Goal: Task Accomplishment & Management: Use online tool/utility

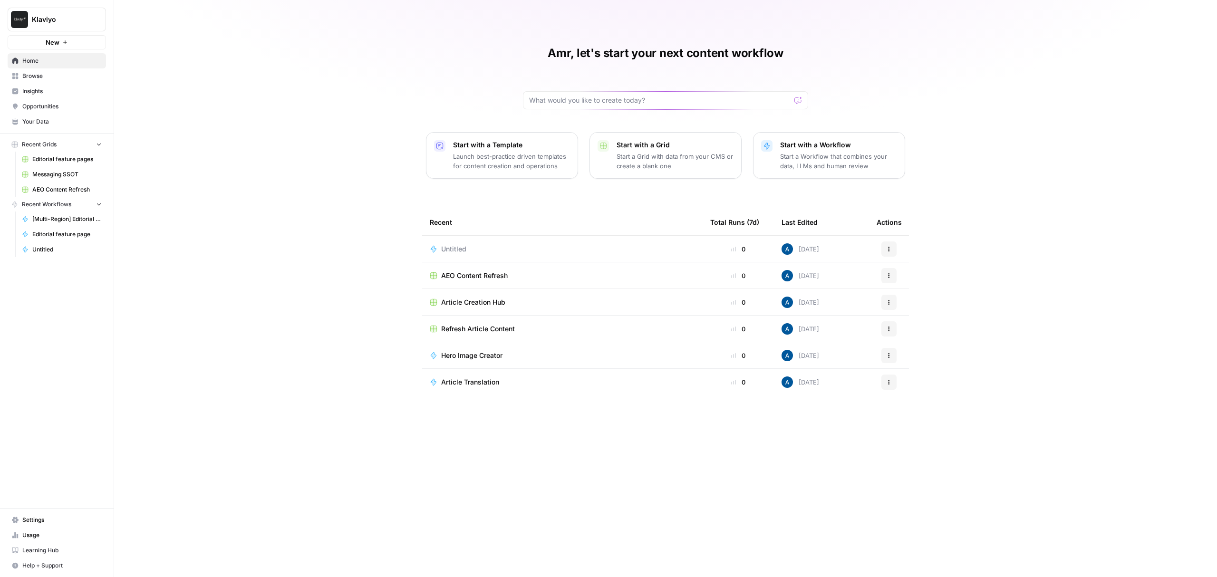
click at [32, 13] on button "Klaviyo" at bounding box center [57, 20] width 98 height 24
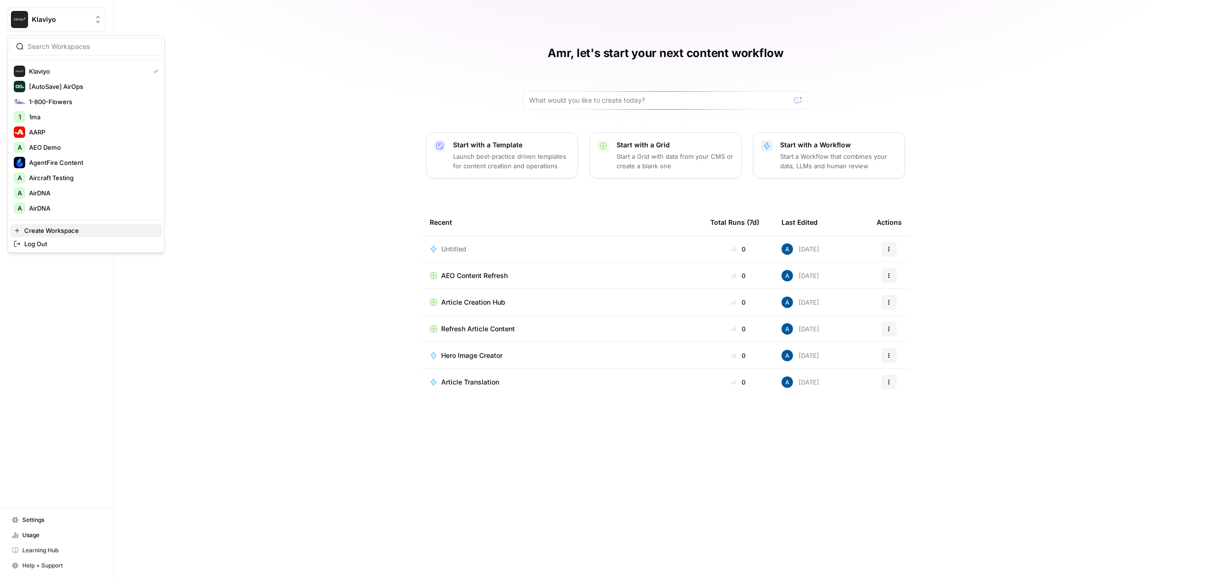
click at [84, 230] on span "Create Workspace" at bounding box center [89, 231] width 130 height 10
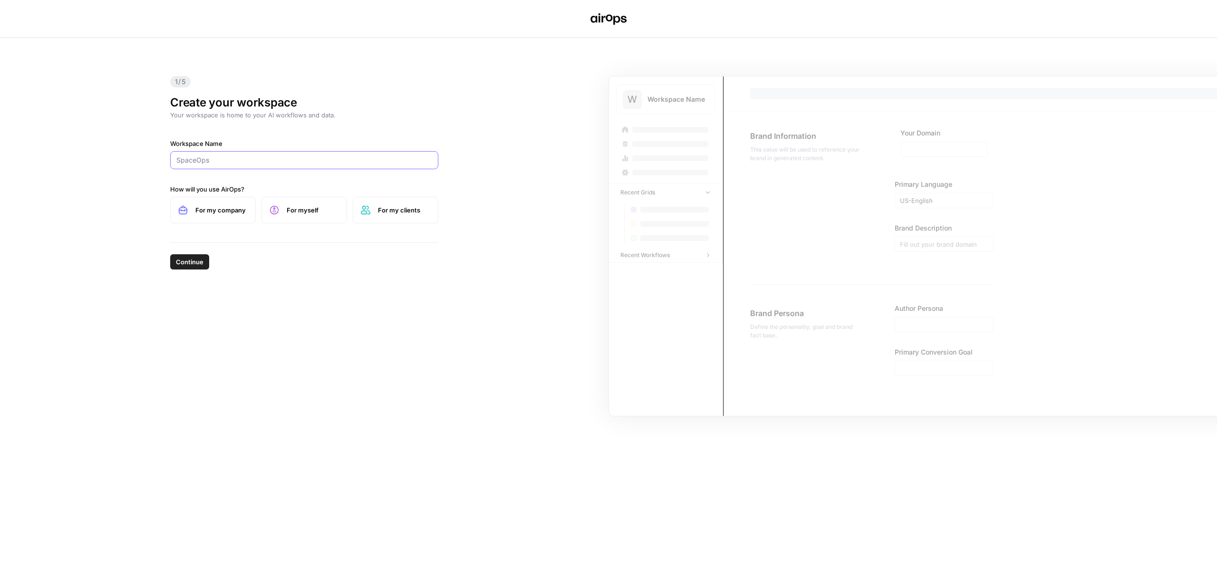
click at [249, 158] on input "Workspace Name" at bounding box center [304, 160] width 256 height 10
click at [79, 139] on div "1/5 Create your workspace Your workspace is home to your AI workflows and data.…" at bounding box center [608, 307] width 1217 height 539
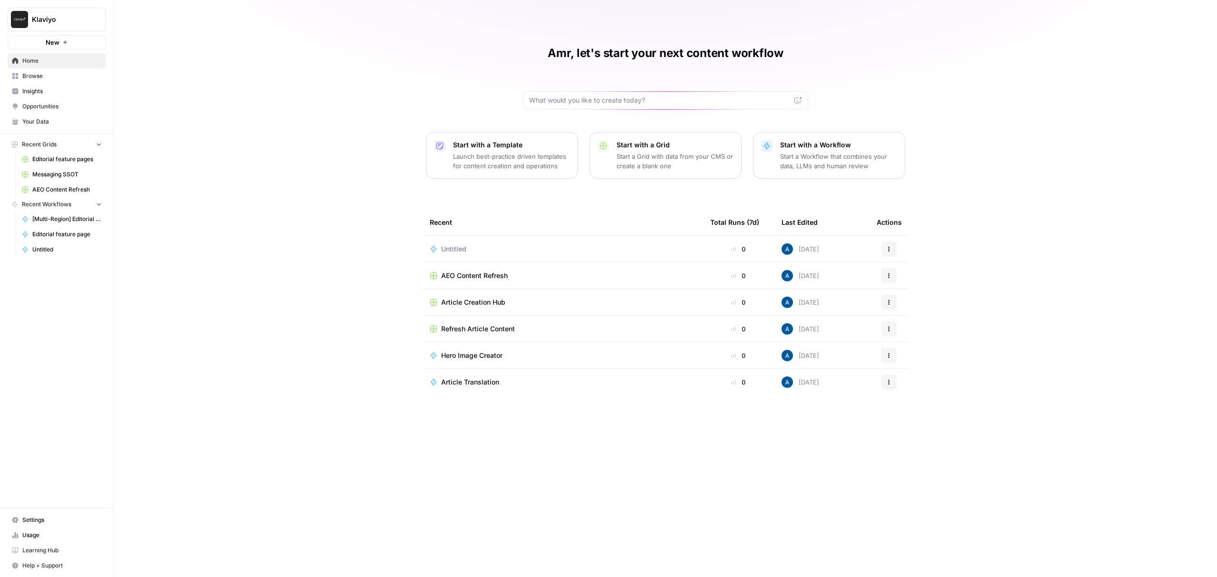
click at [59, 27] on button "Klaviyo" at bounding box center [57, 20] width 98 height 24
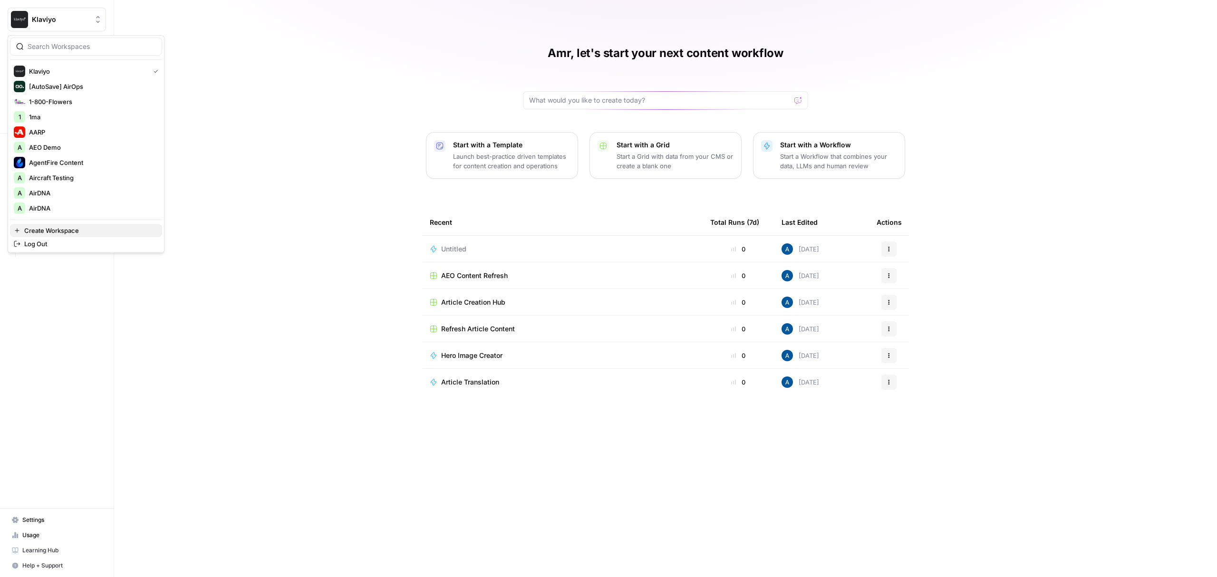
click at [71, 227] on span "Create Workspace" at bounding box center [89, 231] width 130 height 10
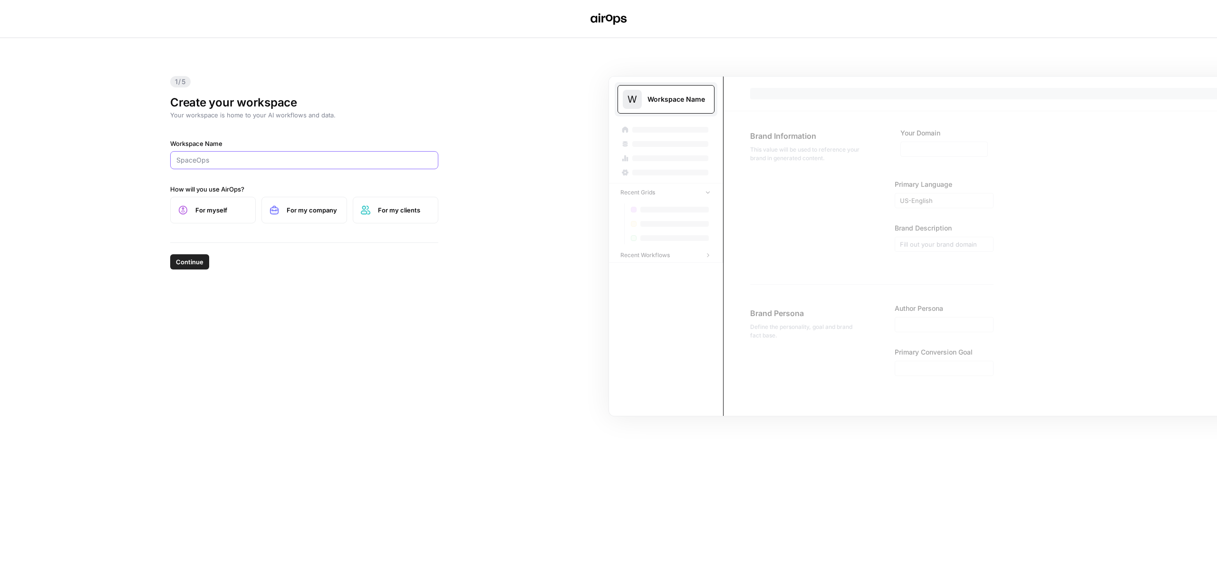
click at [267, 162] on input "Workspace Name" at bounding box center [304, 160] width 256 height 10
type input "Grammarly"
click at [192, 208] on label "For myself" at bounding box center [213, 210] width 86 height 27
click at [185, 262] on span "Continue" at bounding box center [190, 262] width 28 height 10
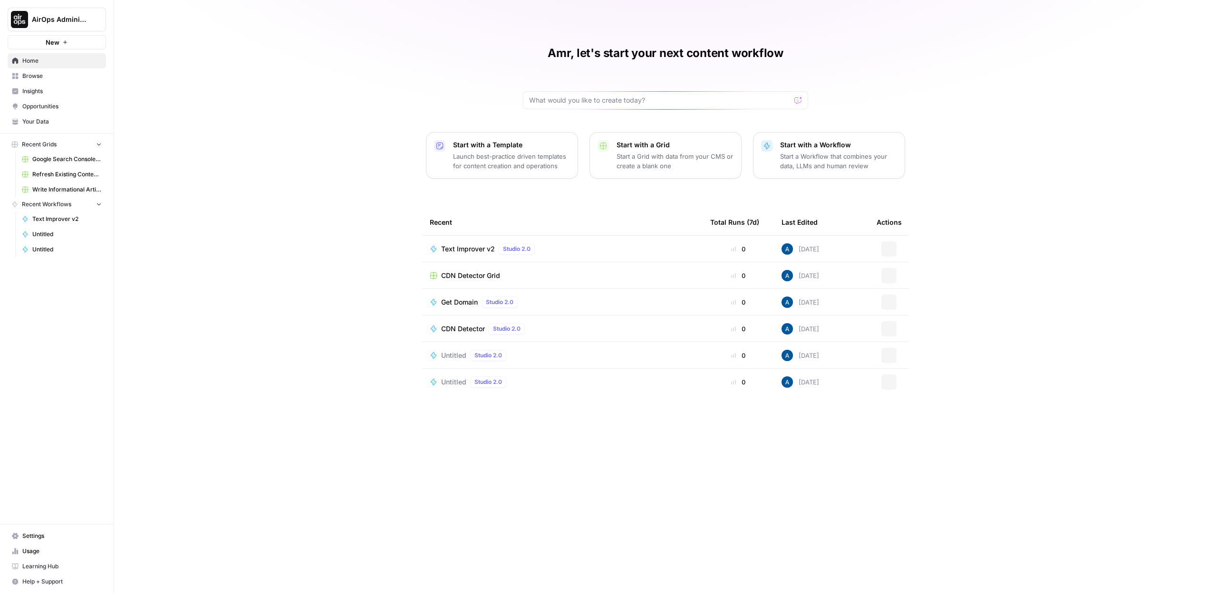
click at [54, 71] on link "Browse" at bounding box center [57, 75] width 98 height 15
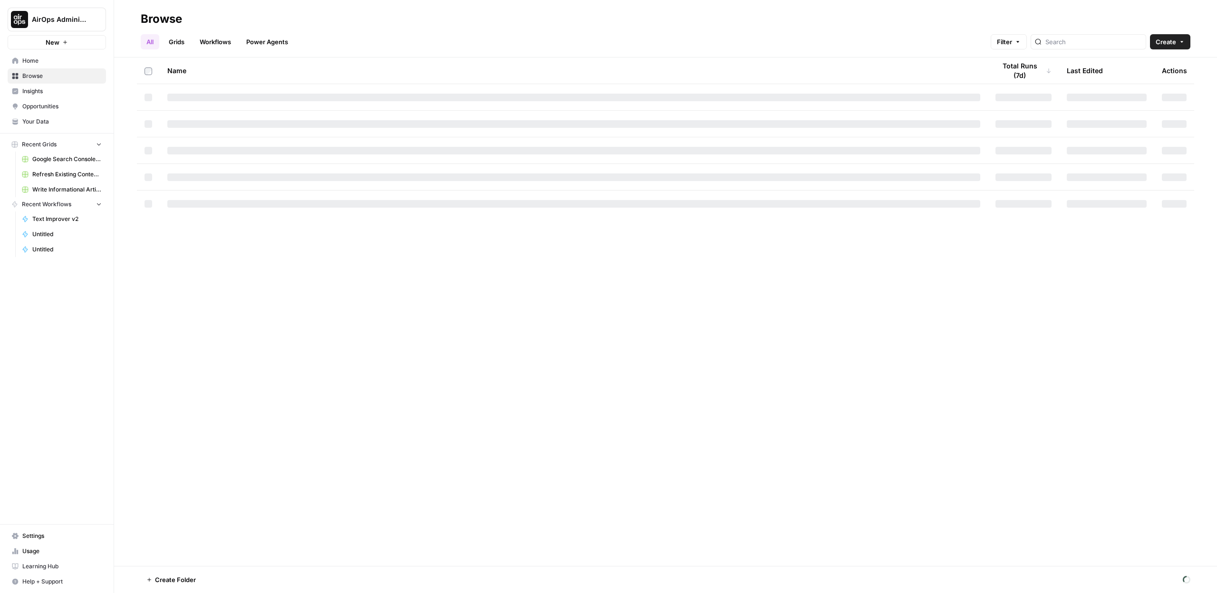
click at [58, 94] on span "Insights" at bounding box center [61, 91] width 79 height 9
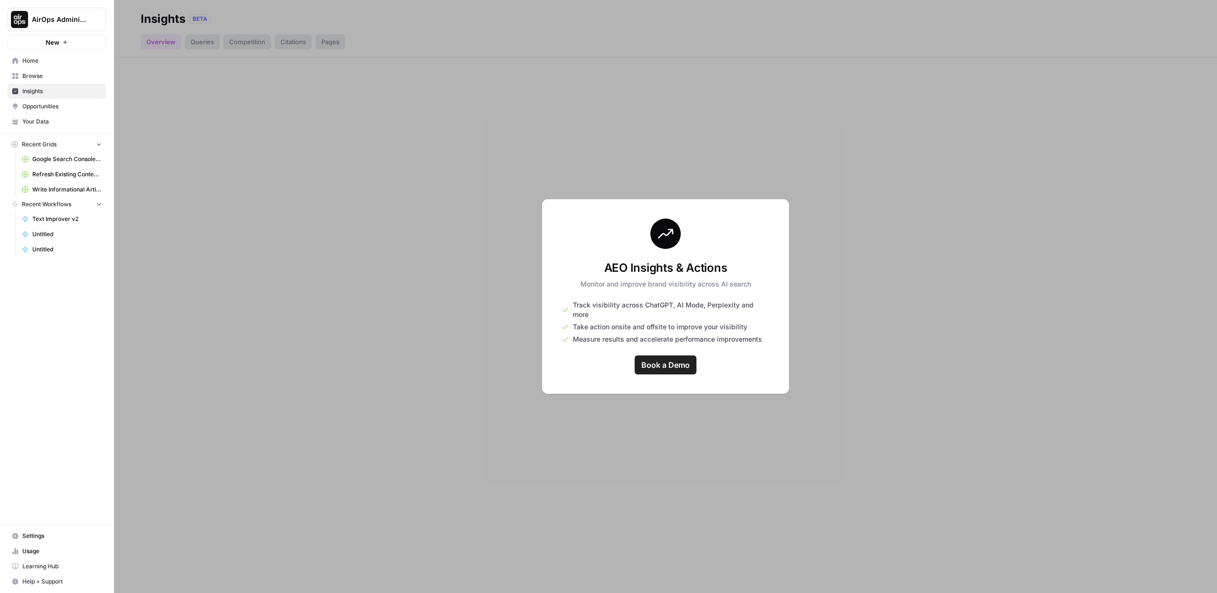
click at [48, 68] on link "Home" at bounding box center [57, 60] width 98 height 15
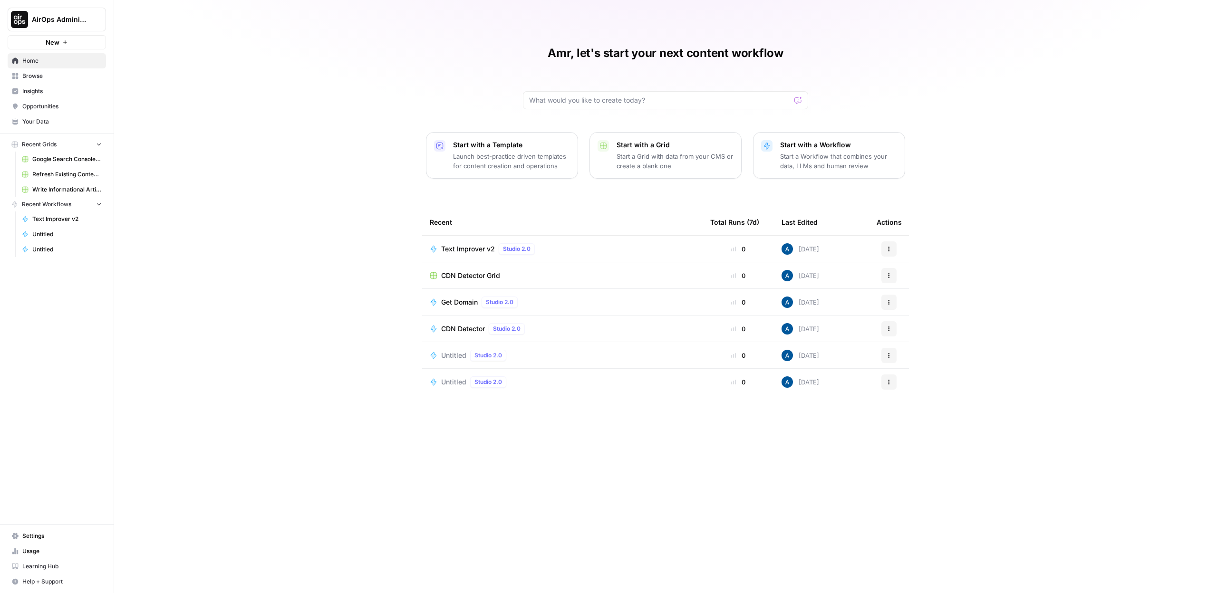
click at [48, 70] on link "Browse" at bounding box center [57, 75] width 98 height 15
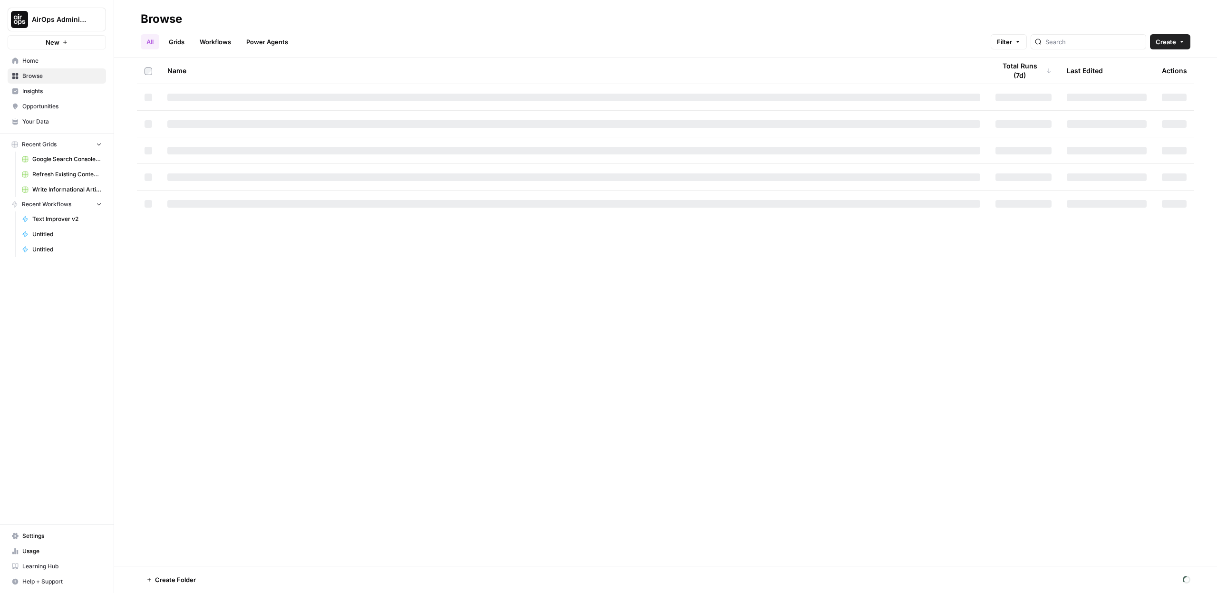
click at [228, 34] on link "Workflows" at bounding box center [215, 41] width 43 height 15
drag, startPoint x: 1068, startPoint y: 52, endPoint x: 1082, endPoint y: 47, distance: 14.7
click at [1070, 51] on header "Browse All Grids Workflows Power Agents Filter Create" at bounding box center [665, 29] width 1103 height 58
click at [1082, 47] on div at bounding box center [1096, 41] width 115 height 15
type input "v"
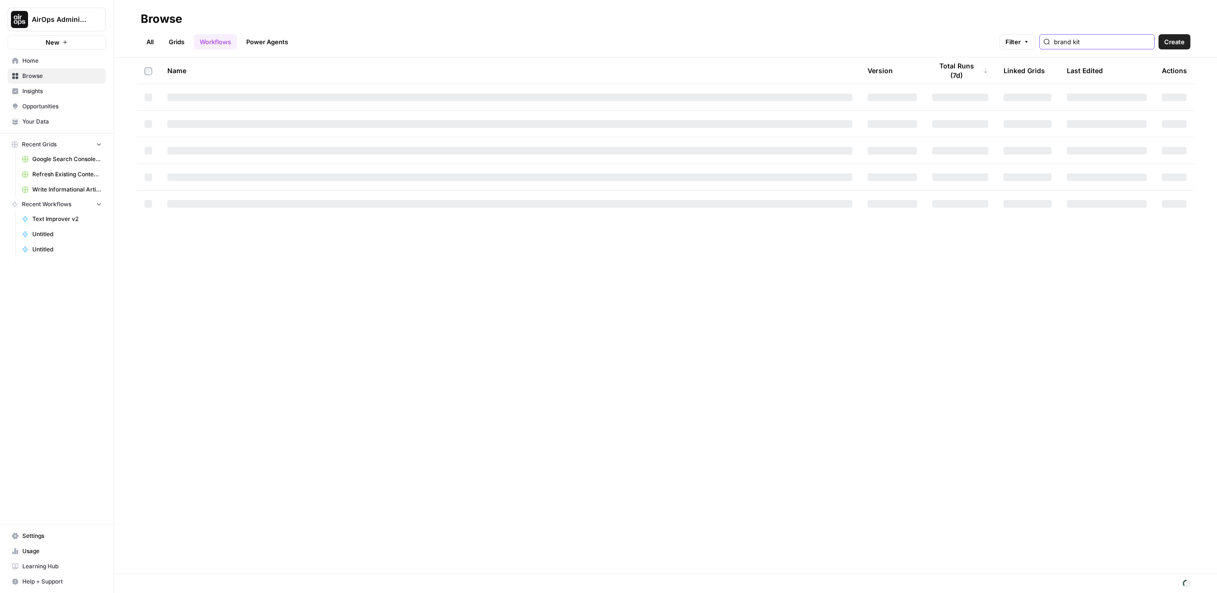
type input "brand kit"
drag, startPoint x: 160, startPoint y: 42, endPoint x: 370, endPoint y: 202, distance: 263.9
click at [393, 222] on div "Browse All Grids Workflows Power Agents Filter brand kit Create Name Version To…" at bounding box center [665, 296] width 1103 height 593
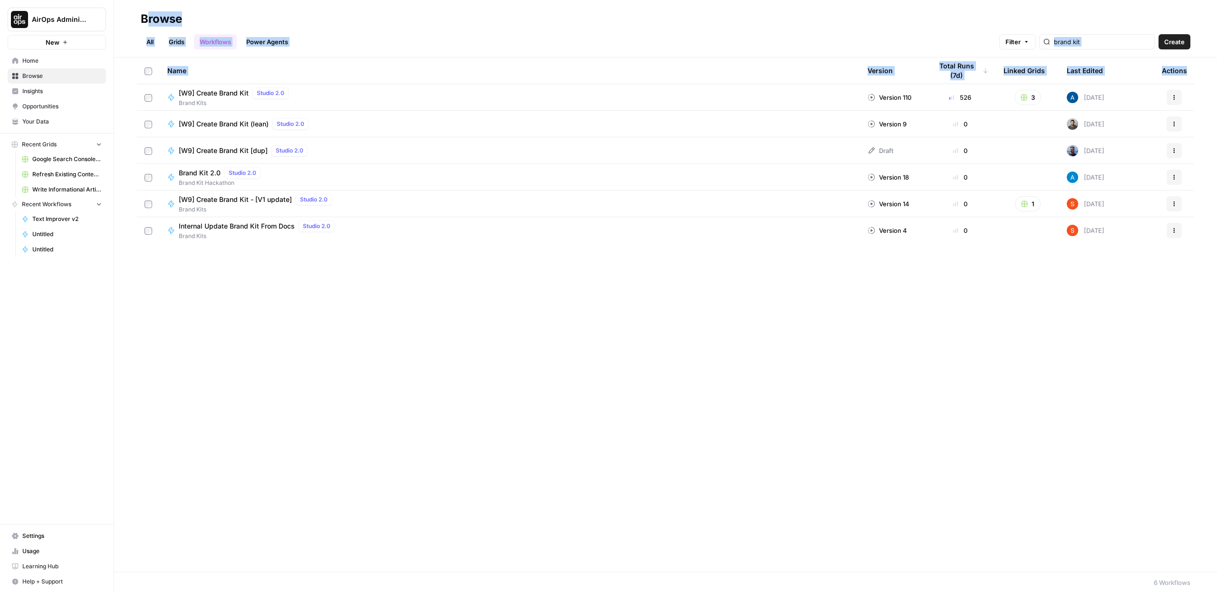
click at [219, 90] on span "[W9] Create Brand Kit" at bounding box center [214, 93] width 70 height 10
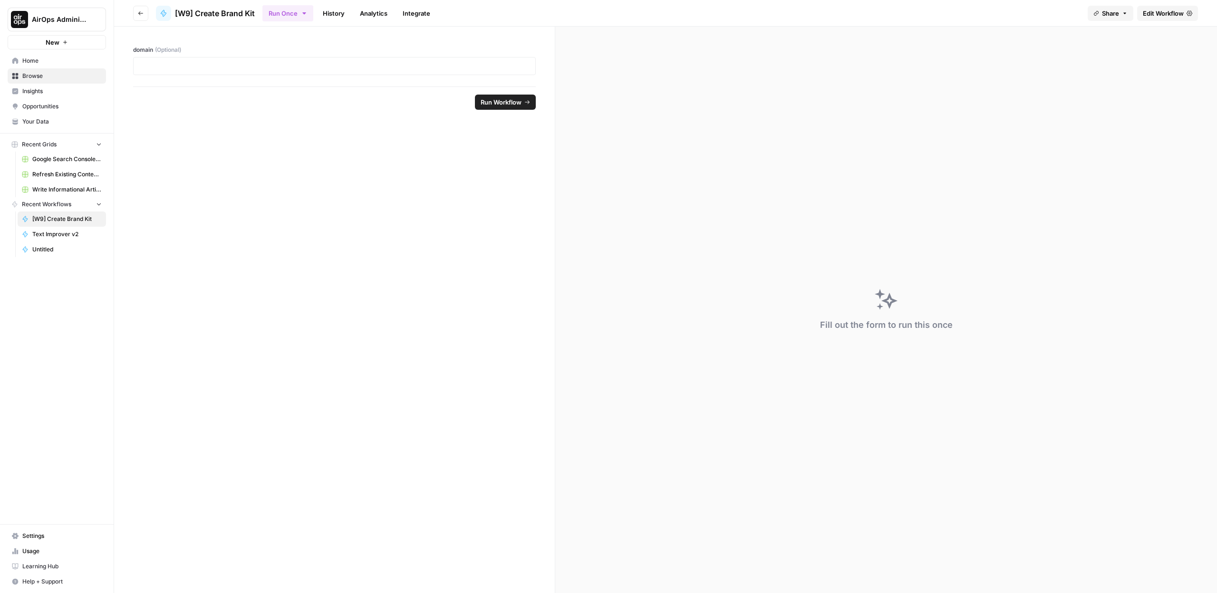
click at [1194, 6] on link "Edit Workflow" at bounding box center [1167, 13] width 61 height 15
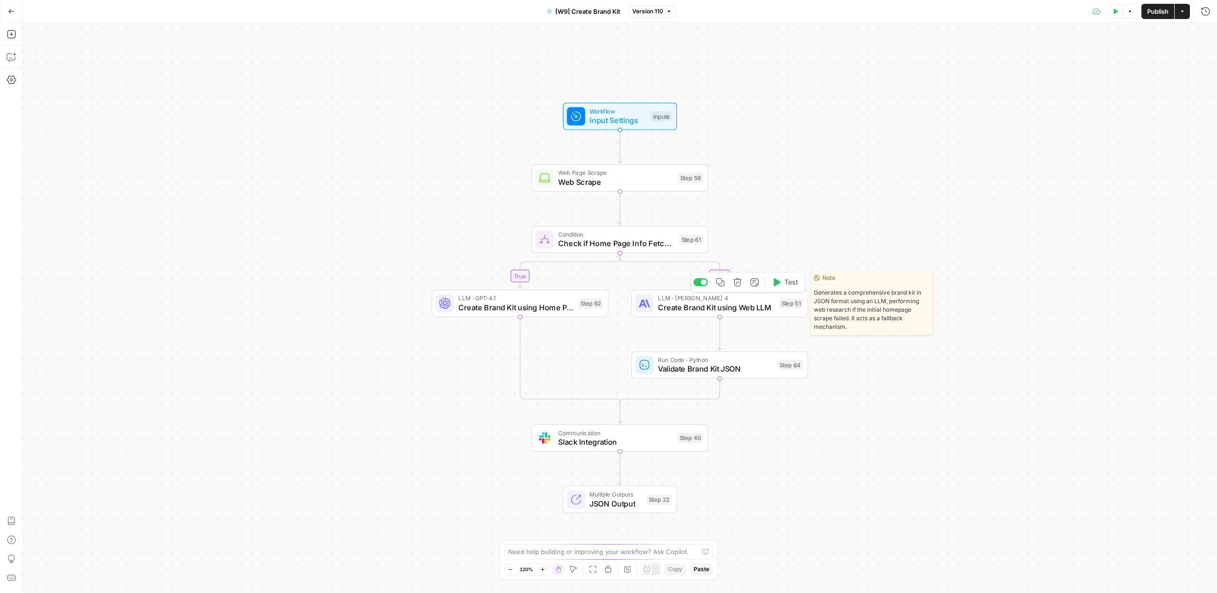
click at [688, 307] on span "Create Brand Kit using Web LLM" at bounding box center [716, 307] width 116 height 11
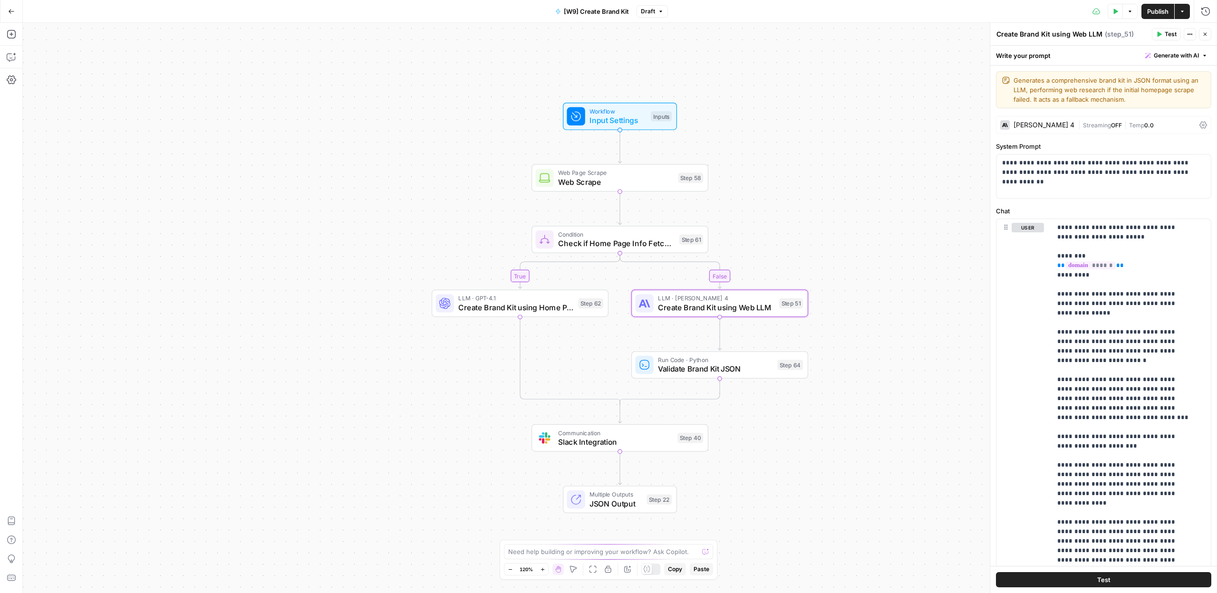
click at [1078, 126] on span "|" at bounding box center [1080, 125] width 5 height 10
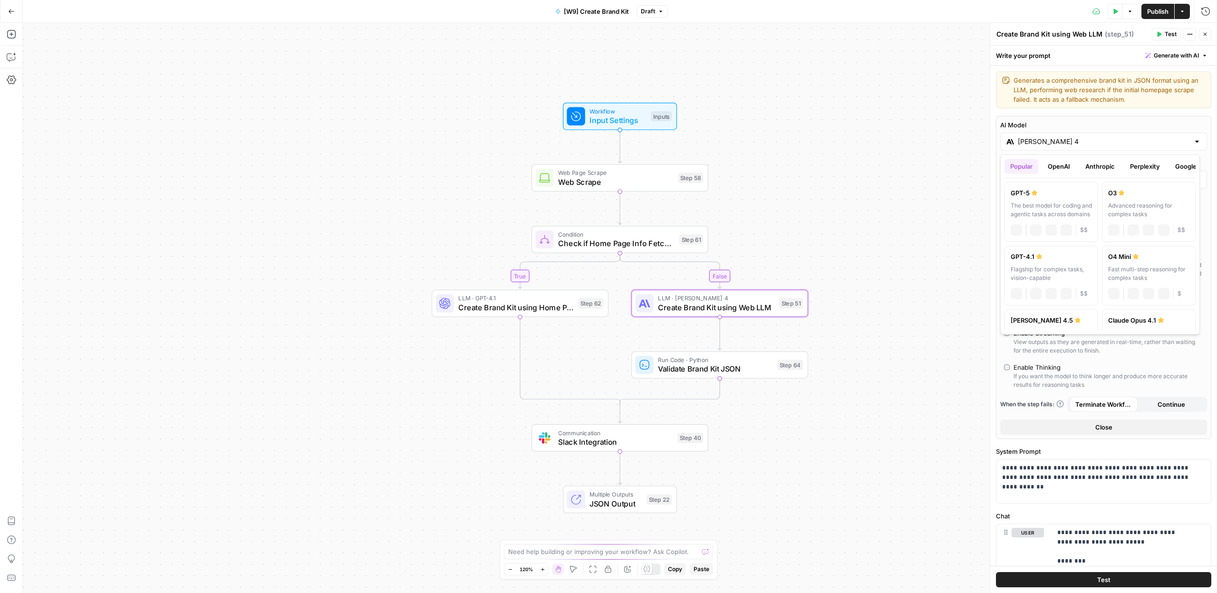
click at [1036, 143] on input "[PERSON_NAME] 4" at bounding box center [1103, 142] width 172 height 10
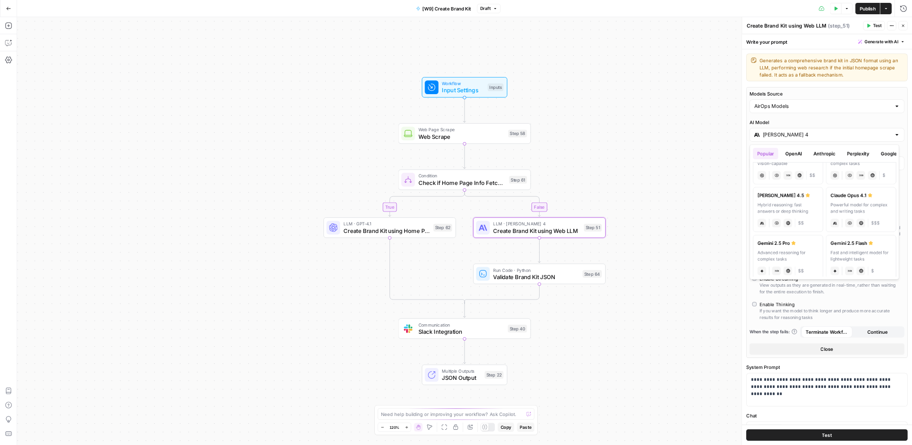
scroll to position [98, 0]
type input "[PERSON_NAME] 4.5"
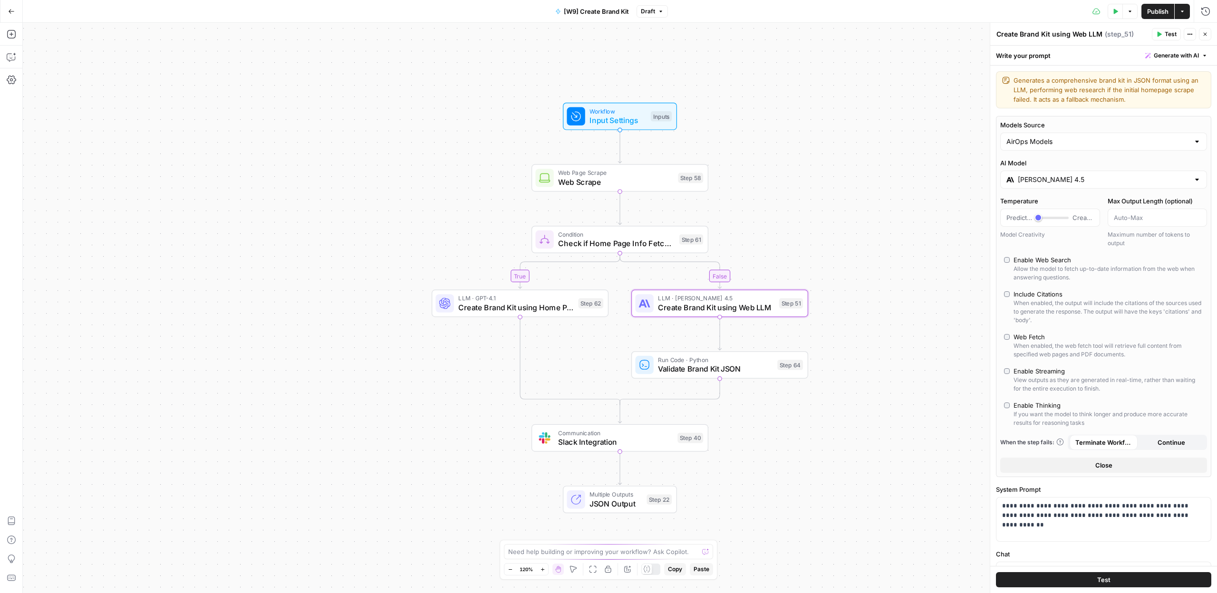
click at [1161, 10] on span "Publish" at bounding box center [1157, 12] width 21 height 10
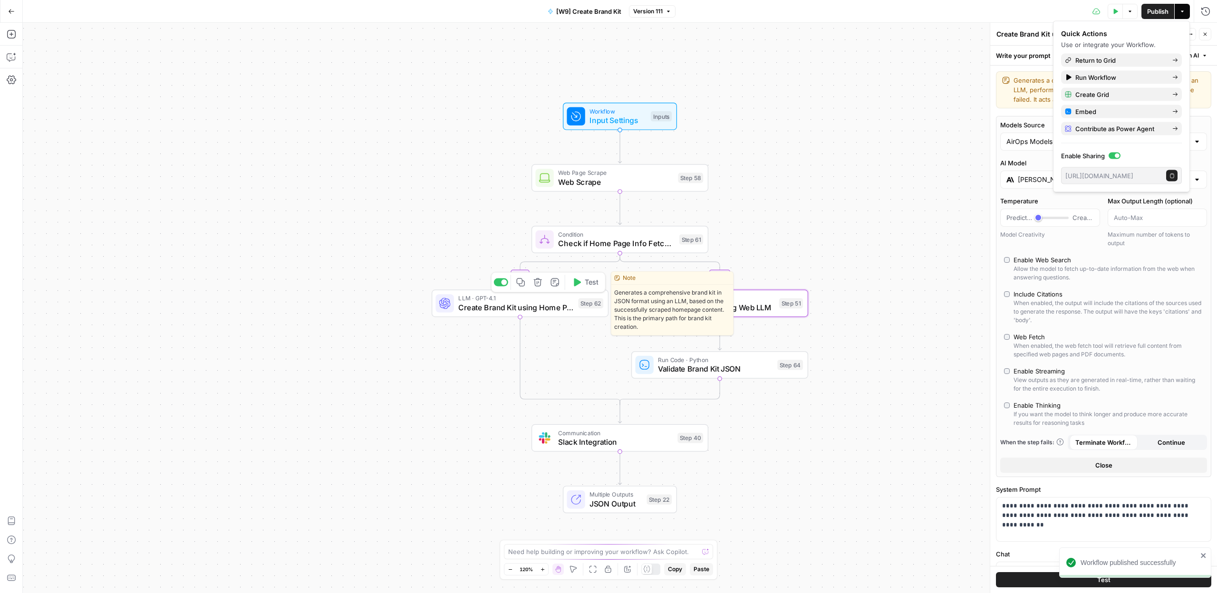
click at [451, 307] on div at bounding box center [444, 303] width 18 height 18
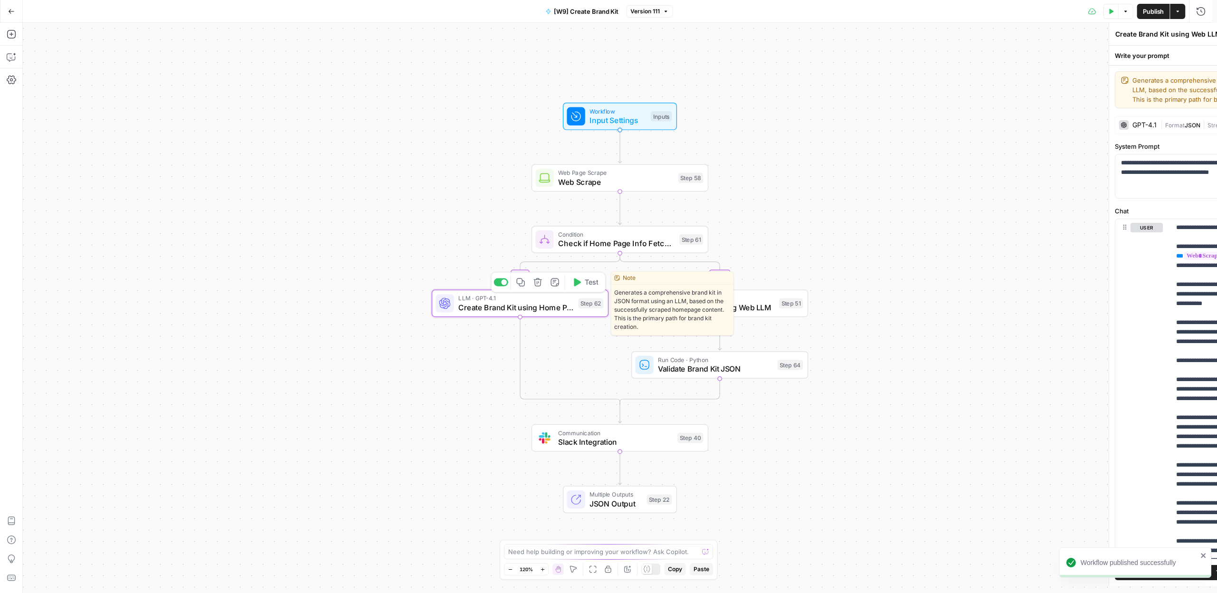
type textarea "Create Brand Kit using Home Page"
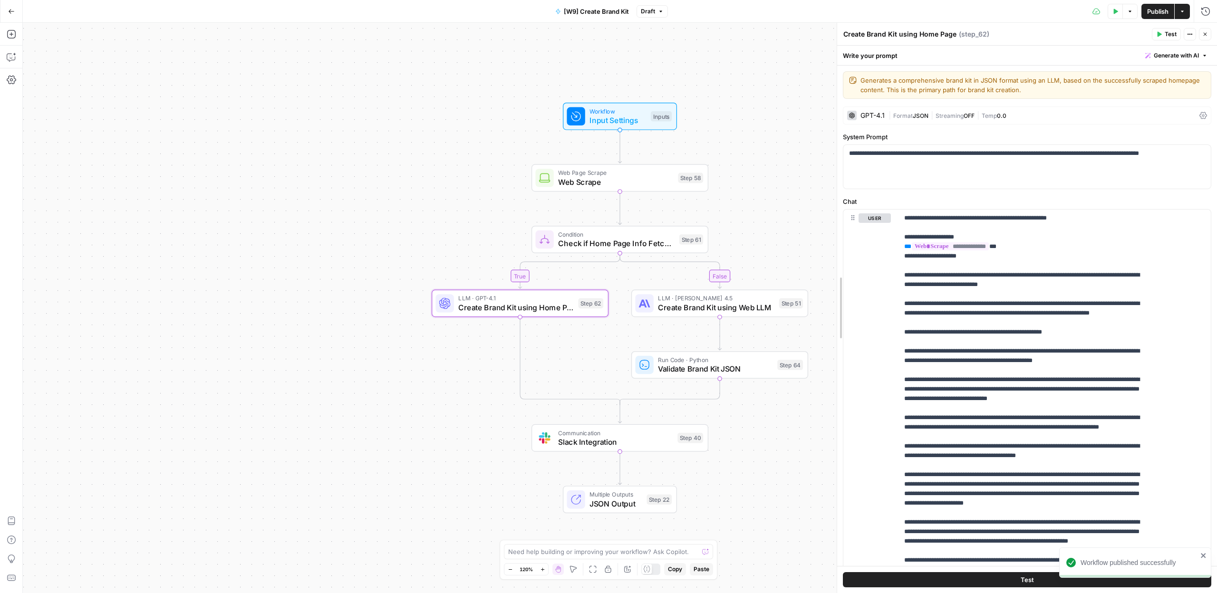
drag, startPoint x: 988, startPoint y: 359, endPoint x: 809, endPoint y: 358, distance: 179.2
click at [784, 357] on body "Workflow published successfully AirOps Administrative New Home Browse Insights …" at bounding box center [608, 296] width 1217 height 593
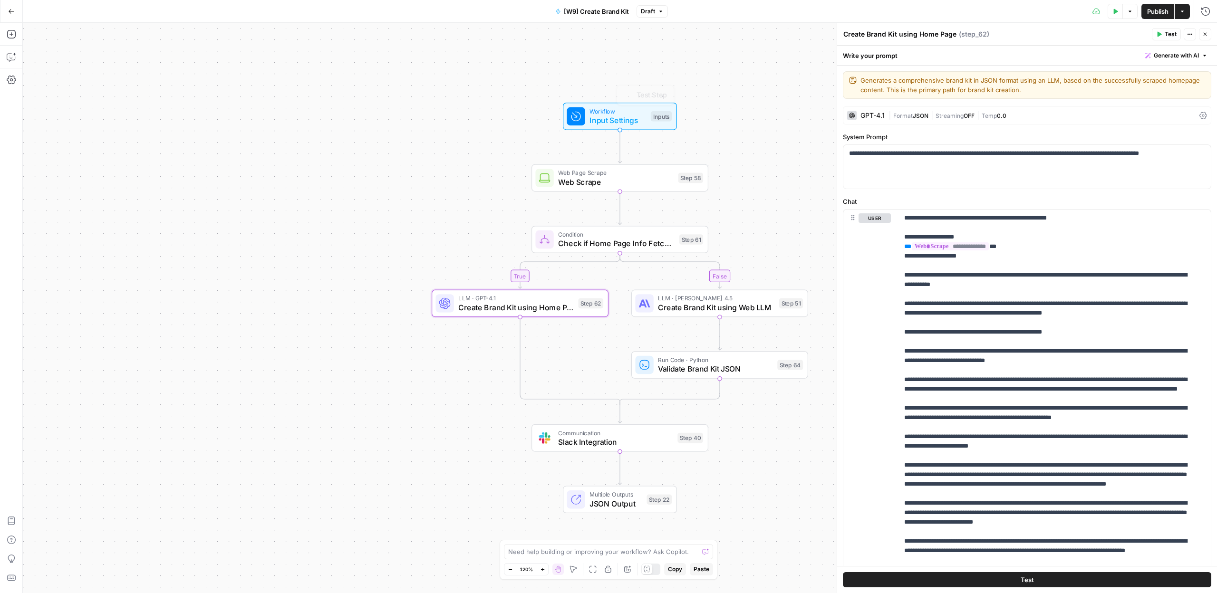
click at [582, 173] on span "Web Page Scrape" at bounding box center [615, 172] width 115 height 9
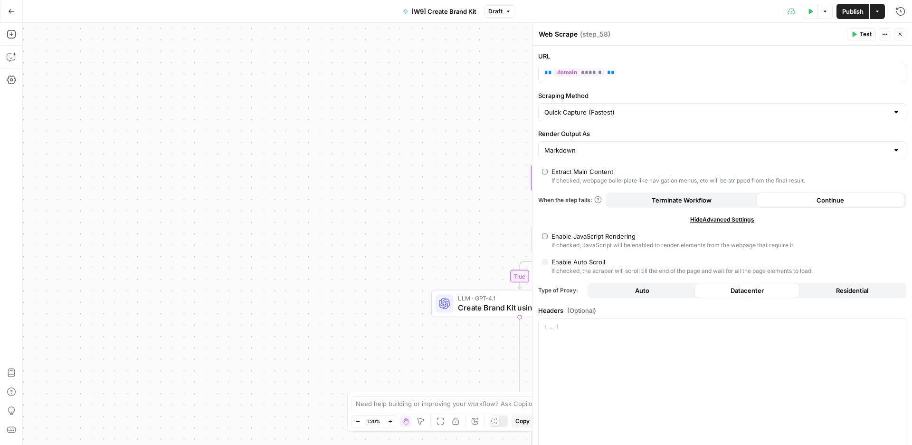
click at [6, 13] on button "Go Back" at bounding box center [11, 11] width 17 height 17
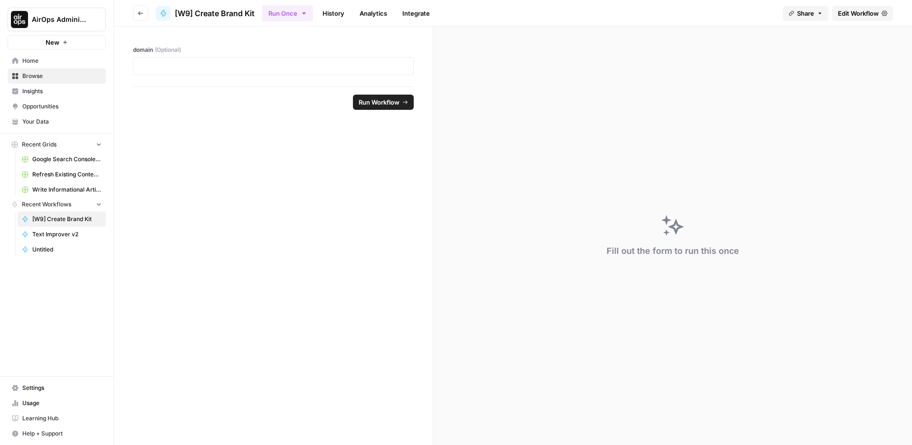
click at [52, 77] on span "Browse" at bounding box center [61, 76] width 79 height 9
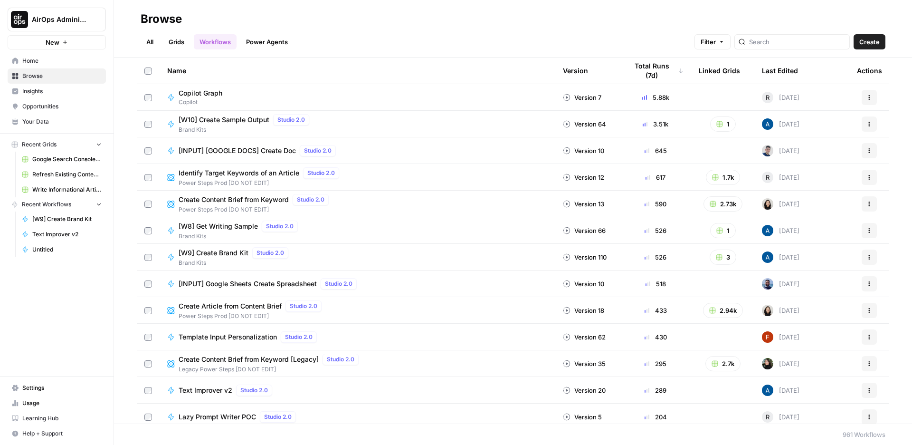
click at [794, 49] on header "Browse All Grids Workflows Power Agents Filter Create" at bounding box center [513, 29] width 798 height 58
click at [792, 48] on div at bounding box center [792, 41] width 115 height 15
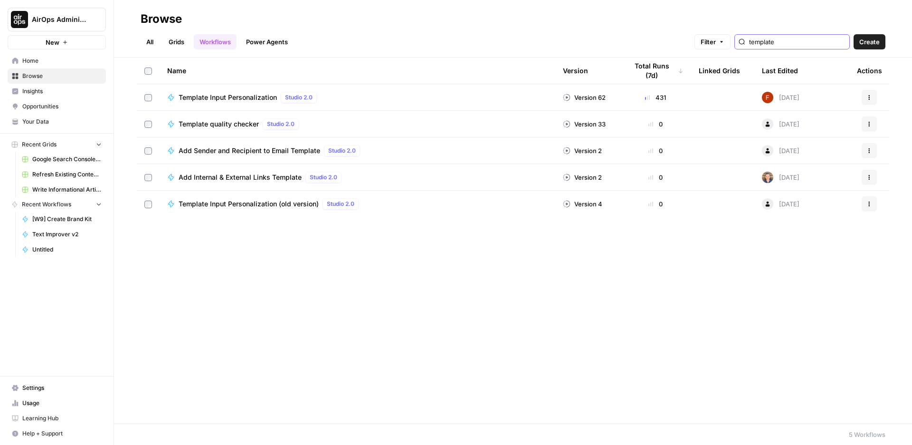
type input "template"
click at [215, 93] on span "Template Input Personalization" at bounding box center [228, 98] width 98 height 10
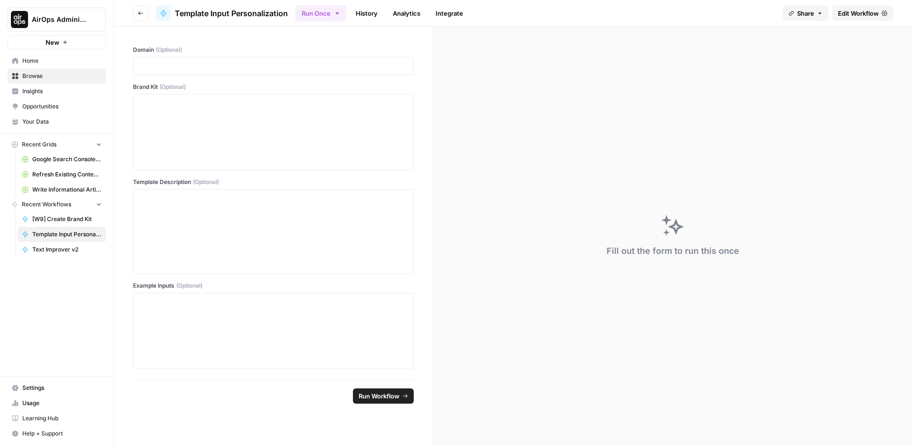
click at [861, 14] on span "Edit Workflow" at bounding box center [858, 14] width 41 height 10
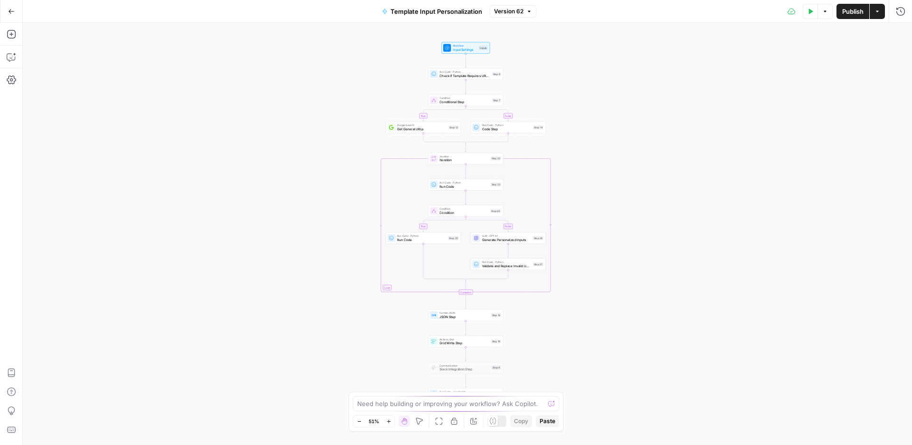
click at [606, 117] on div "true false true false Workflow Input Settings Inputs Run Code · Python Check if…" at bounding box center [468, 234] width 890 height 422
click at [541, 77] on div "true false true false Workflow Input Settings Inputs Run Code · Python Check if…" at bounding box center [468, 234] width 890 height 422
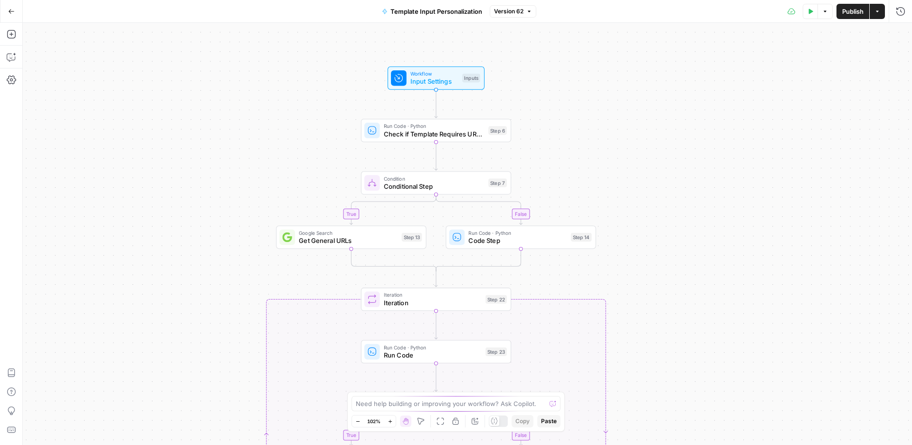
drag, startPoint x: 609, startPoint y: 197, endPoint x: 655, endPoint y: 254, distance: 73.3
click at [655, 254] on div "true false true false Workflow Input Settings Inputs Run Code · Python Check if…" at bounding box center [468, 234] width 890 height 422
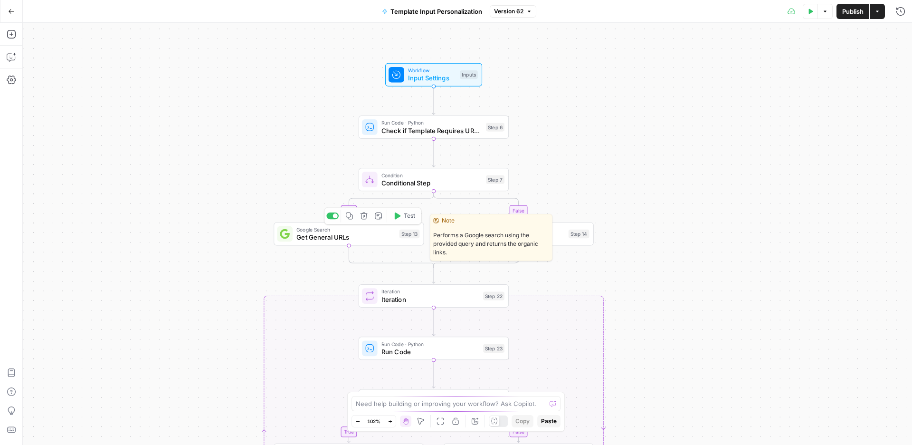
drag, startPoint x: 224, startPoint y: 282, endPoint x: 194, endPoint y: 193, distance: 93.6
click at [194, 193] on div "true false true false Workflow Input Settings Inputs Run Code · Python Check if…" at bounding box center [468, 234] width 890 height 422
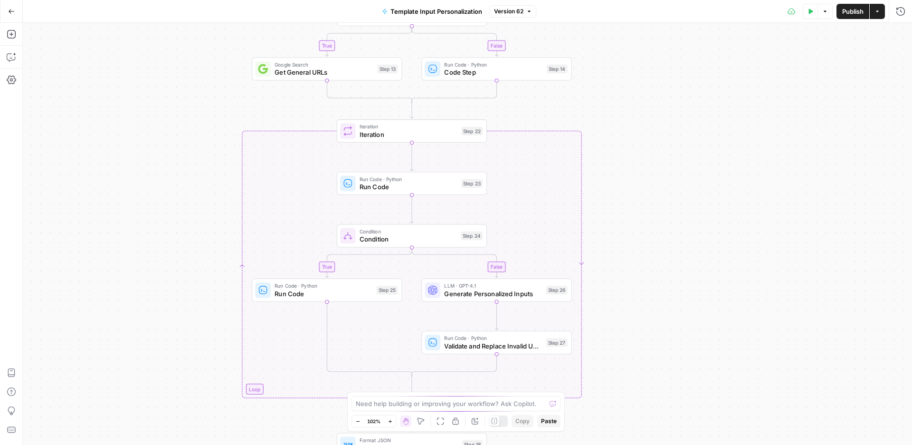
drag, startPoint x: 205, startPoint y: 214, endPoint x: 214, endPoint y: 207, distance: 11.8
click at [215, 191] on div "true false true false Workflow Input Settings Inputs Run Code · Python Check if…" at bounding box center [468, 234] width 890 height 422
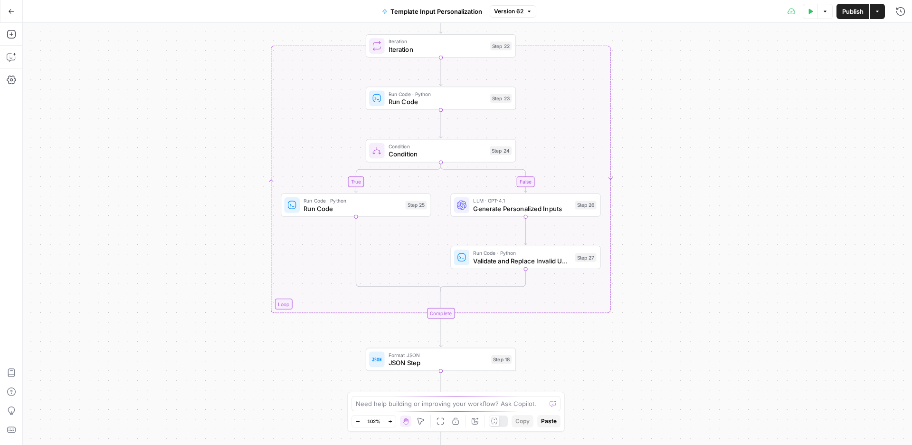
drag, startPoint x: 181, startPoint y: 275, endPoint x: 200, endPoint y: 215, distance: 62.7
click at [200, 215] on div "true false true false Workflow Input Settings Inputs Run Code · Python Check if…" at bounding box center [468, 234] width 890 height 422
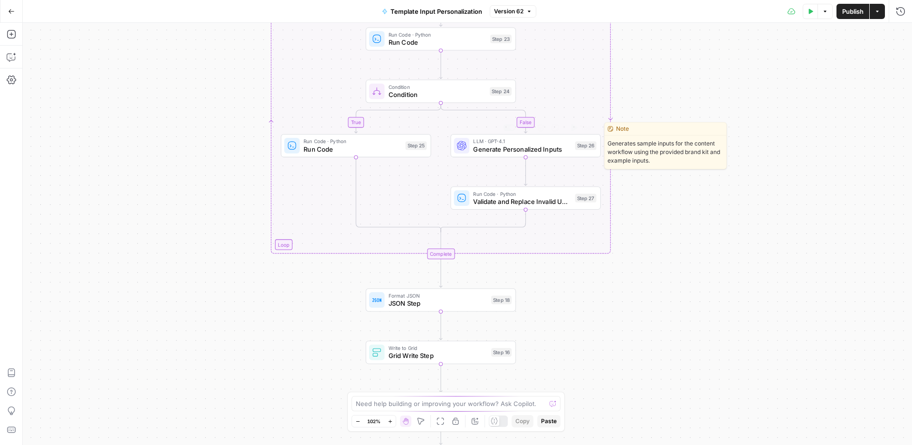
click at [491, 149] on span "Generate Personalized Inputs" at bounding box center [522, 149] width 98 height 10
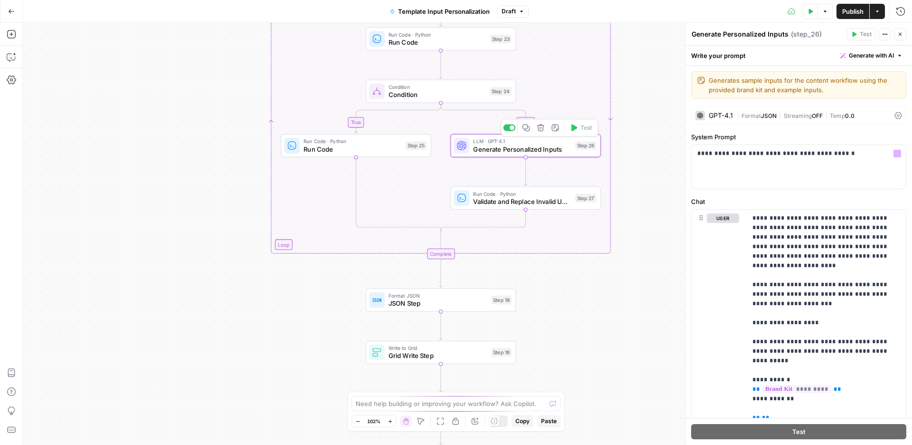
click at [734, 115] on div "GPT-4.1 | Format JSON | Streaming OFF | Temp 0.0" at bounding box center [798, 115] width 215 height 18
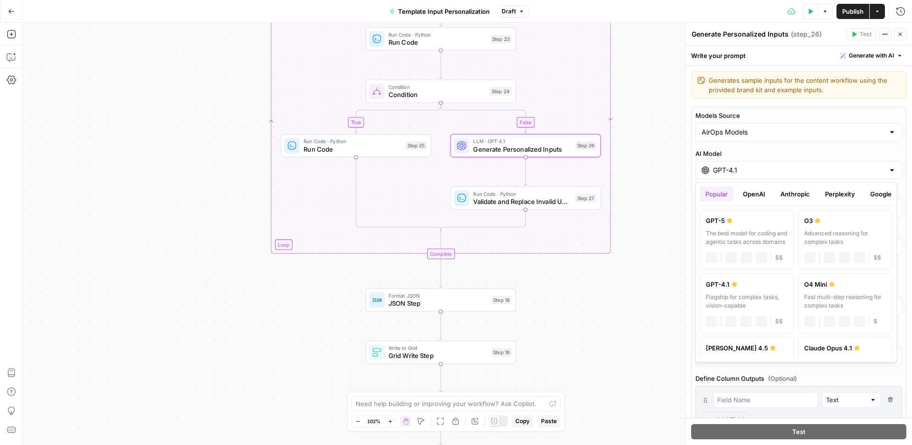
click at [712, 174] on div "GPT-4.1" at bounding box center [799, 170] width 207 height 18
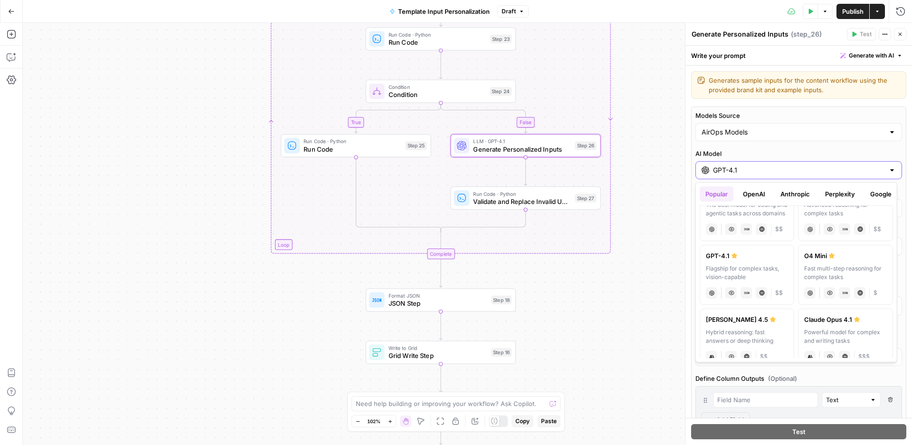
scroll to position [64, 0]
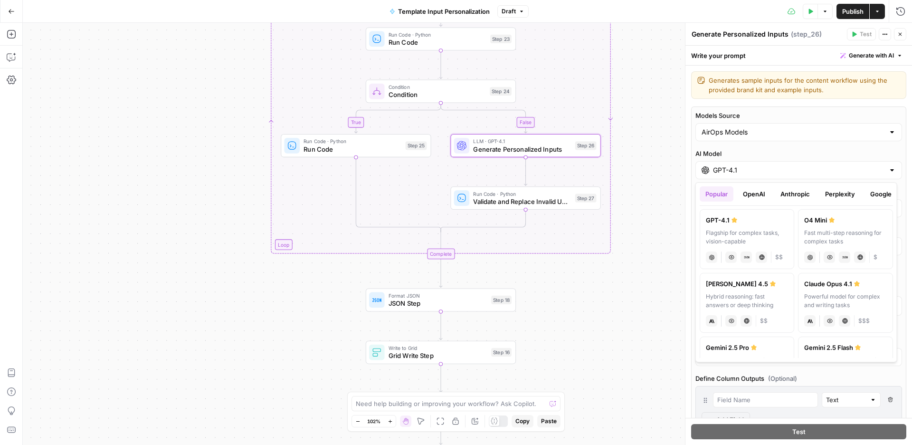
drag, startPoint x: 609, startPoint y: 297, endPoint x: 772, endPoint y: 188, distance: 195.3
click at [609, 297] on div "true false true false Workflow Input Settings Inputs Run Code · Python Check if…" at bounding box center [468, 234] width 890 height 422
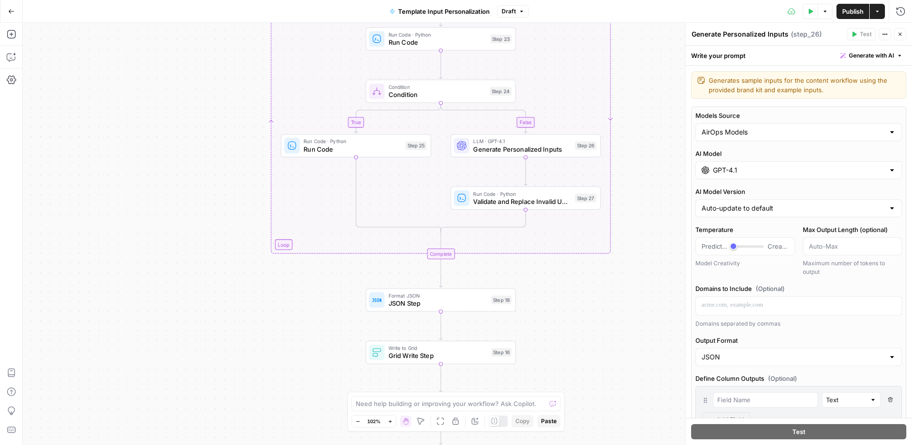
click at [899, 34] on span "E" at bounding box center [898, 31] width 7 height 9
click at [900, 35] on span "E" at bounding box center [899, 32] width 8 height 10
